Goal: Navigation & Orientation: Find specific page/section

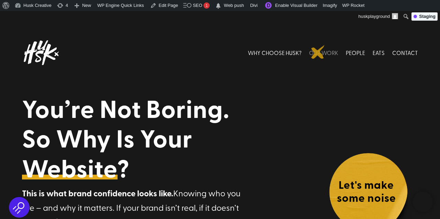
click at [318, 52] on link "OUR WORK" at bounding box center [323, 52] width 29 height 31
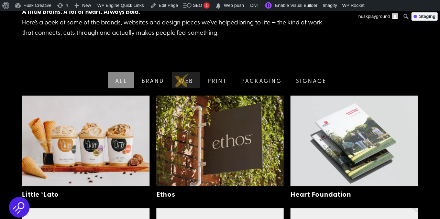
click at [182, 80] on link "Web" at bounding box center [184, 80] width 29 height 16
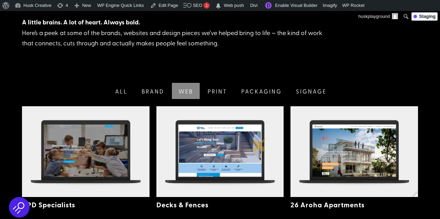
scroll to position [128, 0]
